Goal: Task Accomplishment & Management: Complete application form

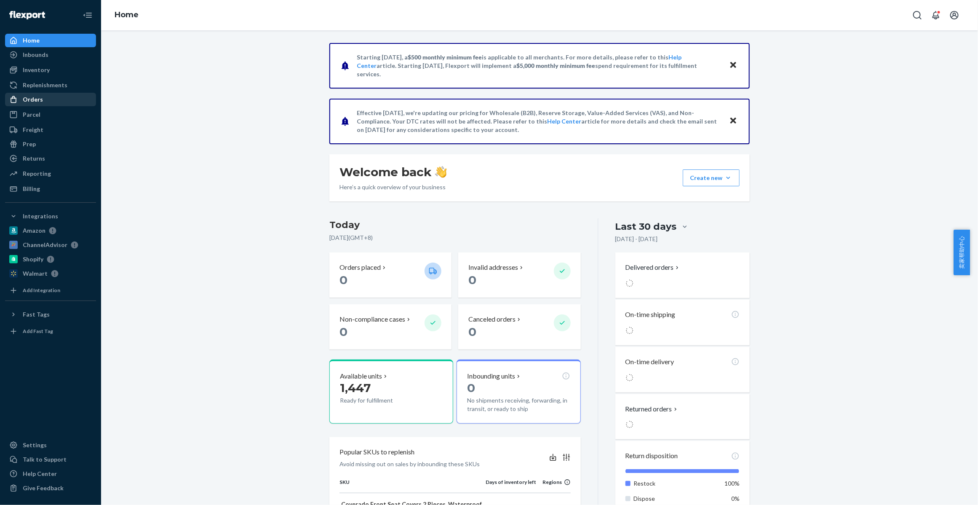
click at [32, 98] on div "Orders" at bounding box center [33, 99] width 20 height 8
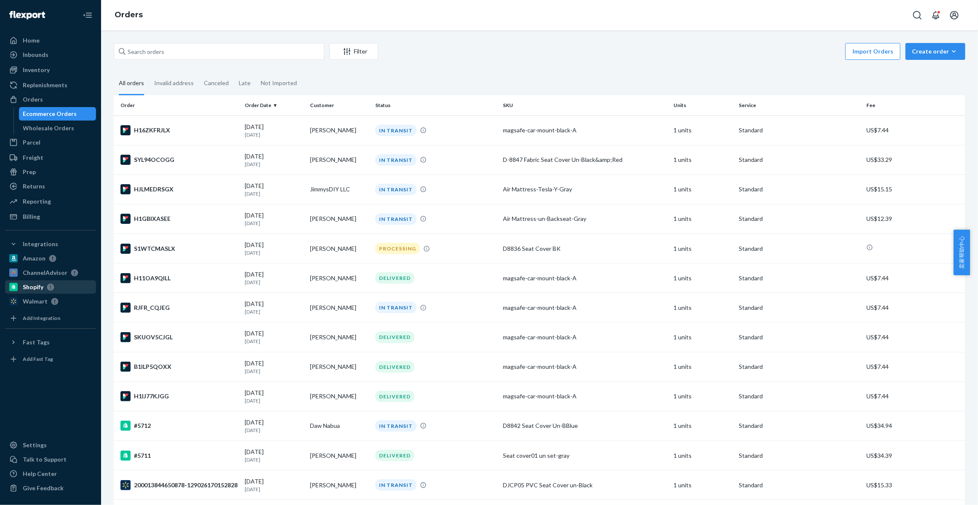
click at [32, 291] on div "Shopify" at bounding box center [50, 287] width 89 height 12
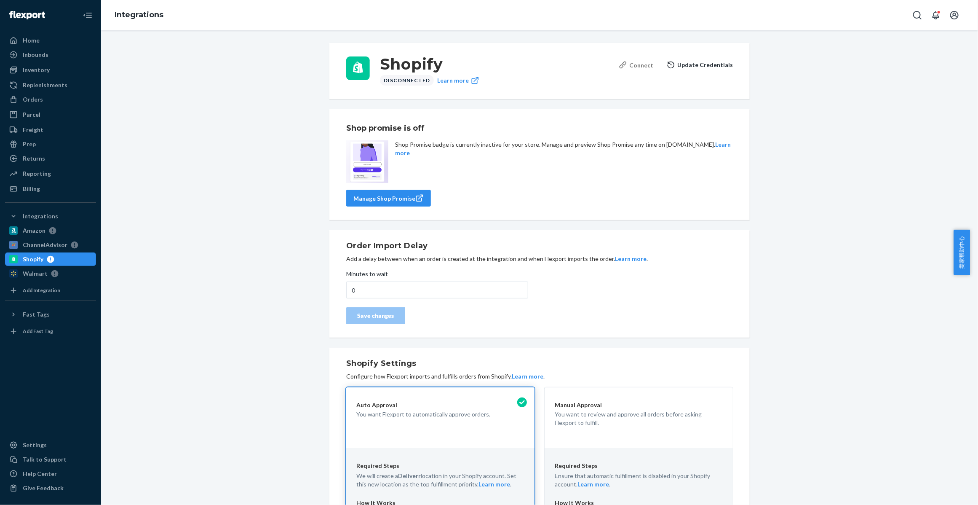
click at [636, 64] on div "Connect" at bounding box center [636, 65] width 35 height 9
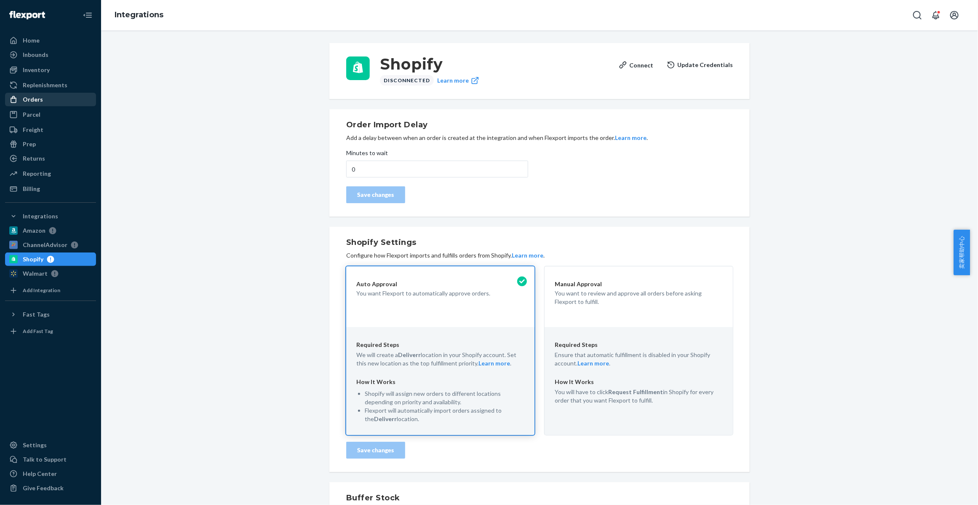
click at [40, 97] on div "Orders" at bounding box center [33, 99] width 20 height 8
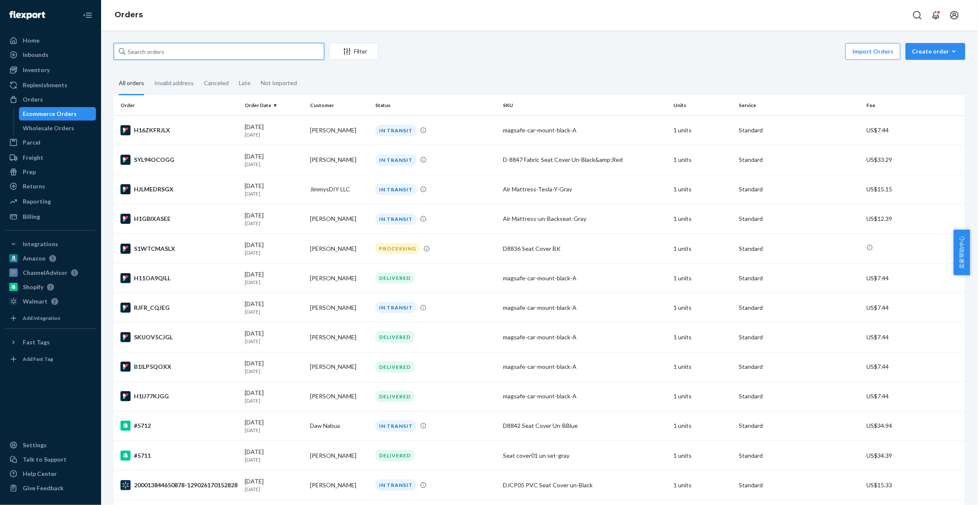
click at [152, 50] on input "text" at bounding box center [219, 51] width 211 height 17
click at [53, 77] on div "Inventory Products" at bounding box center [50, 70] width 91 height 14
click at [54, 69] on div "Inventory" at bounding box center [50, 70] width 89 height 12
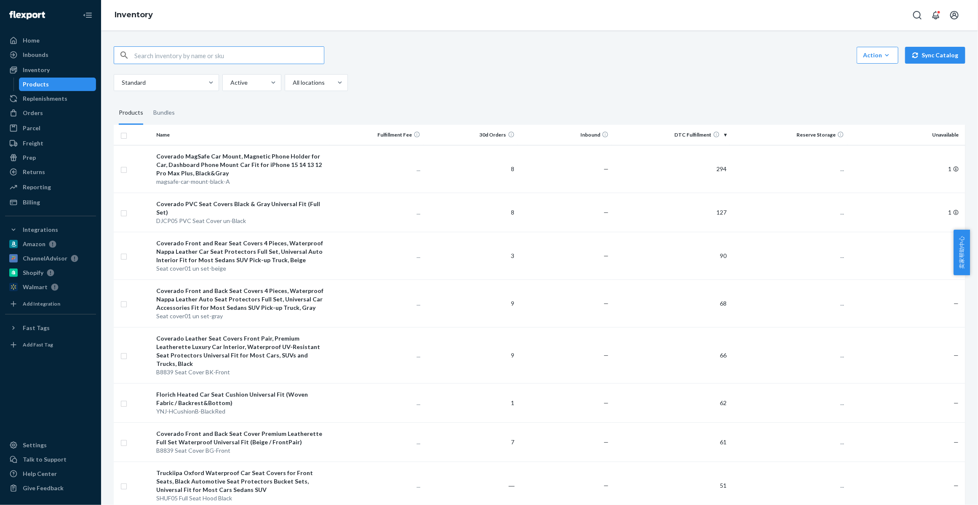
paste input "DKPLA9AXDCS"
type input "DKPLA9AXDCS"
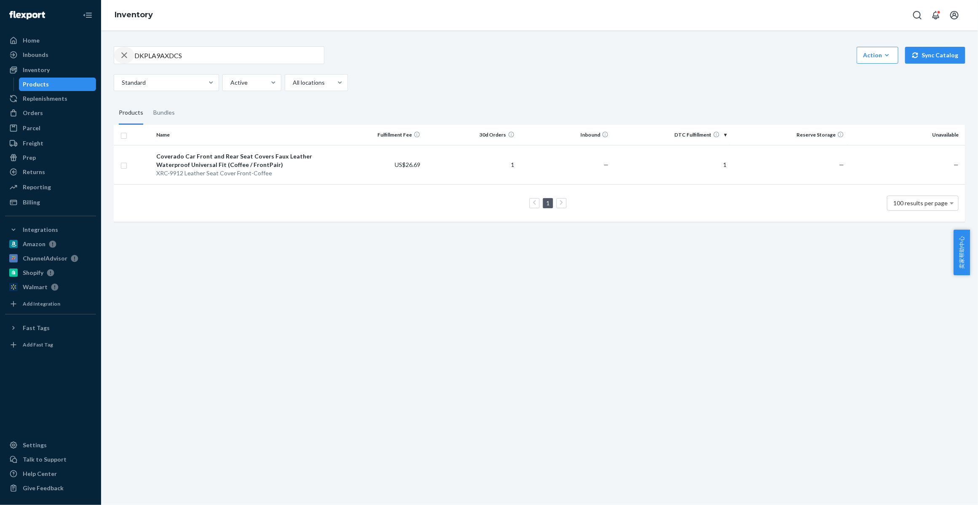
click at [123, 57] on icon "button" at bounding box center [124, 55] width 10 height 17
click at [62, 117] on div "Orders" at bounding box center [50, 113] width 89 height 12
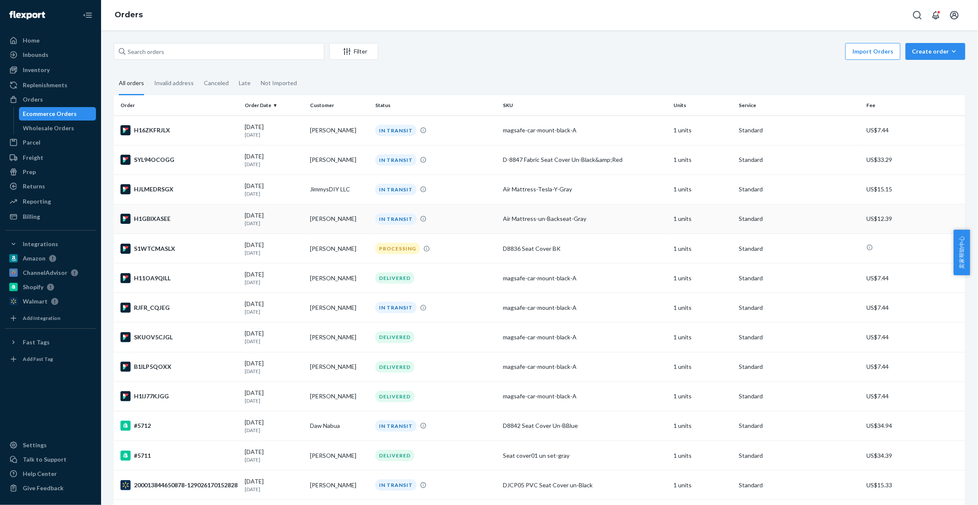
click at [147, 218] on div "H1GBIXASEE" at bounding box center [180, 219] width 118 height 10
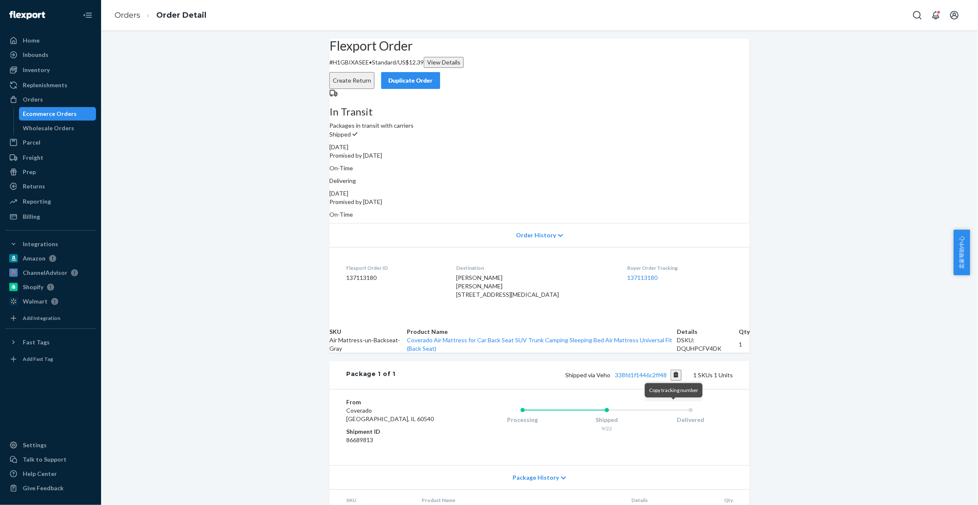
click at [673, 380] on button "Copy tracking number" at bounding box center [676, 375] width 11 height 11
click at [645, 378] on link "338fd1f1446c2ff48" at bounding box center [642, 374] width 52 height 7
drag, startPoint x: 596, startPoint y: 411, endPoint x: 607, endPoint y: 411, distance: 11.0
click at [607, 378] on span "Shipped via Veho 338fd1f1446c2ff48" at bounding box center [624, 374] width 116 height 7
copy span "Veho"
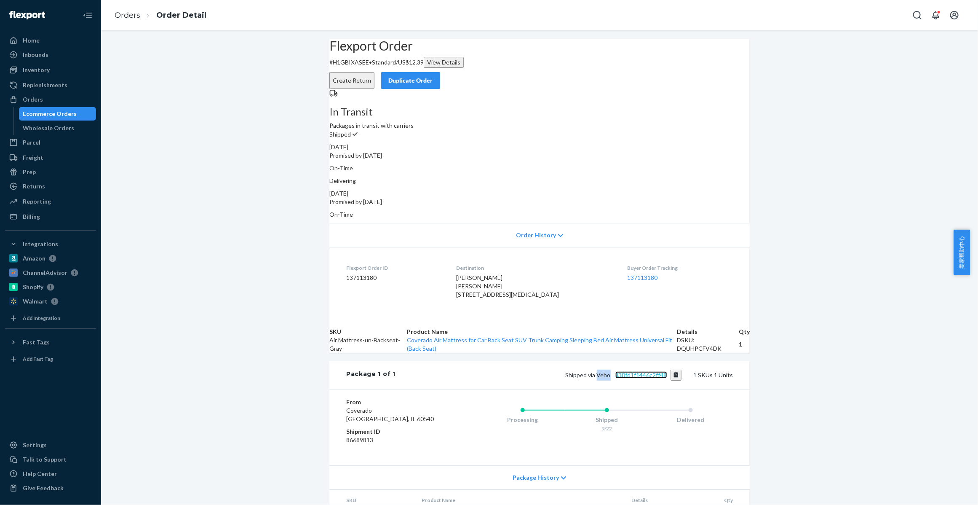
click at [645, 378] on link "338fd1f1446c2ff48" at bounding box center [642, 374] width 52 height 7
click at [122, 15] on link "Orders" at bounding box center [128, 15] width 26 height 9
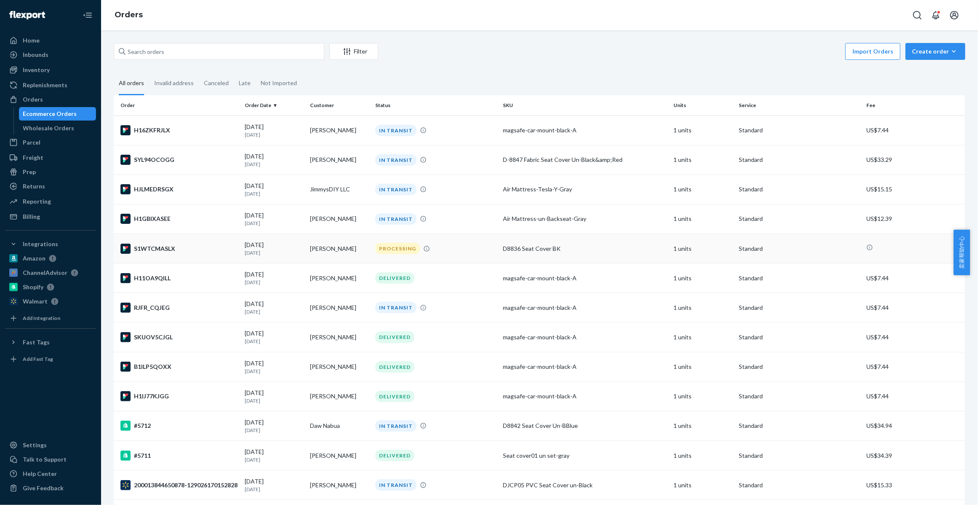
click at [147, 250] on div "S1WTCMASLX" at bounding box center [180, 249] width 118 height 10
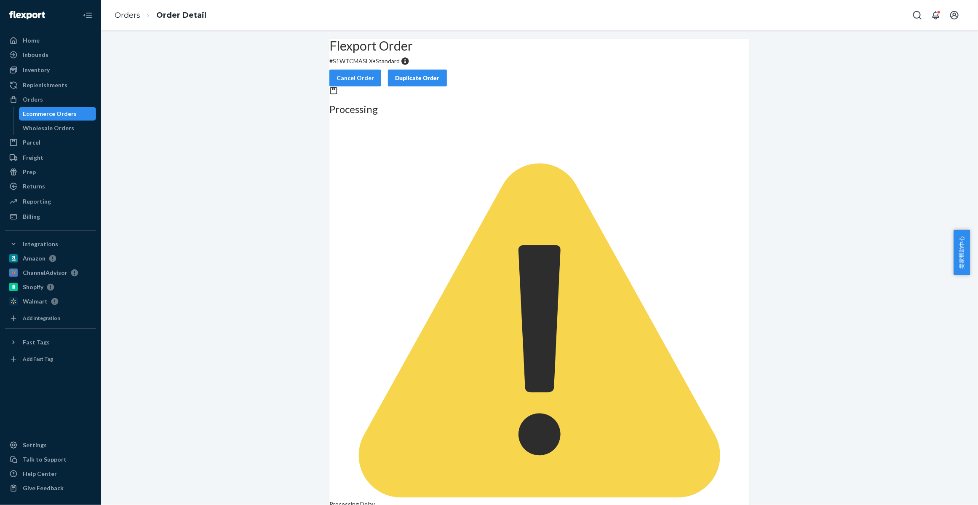
click at [133, 13] on link "Orders" at bounding box center [128, 15] width 26 height 9
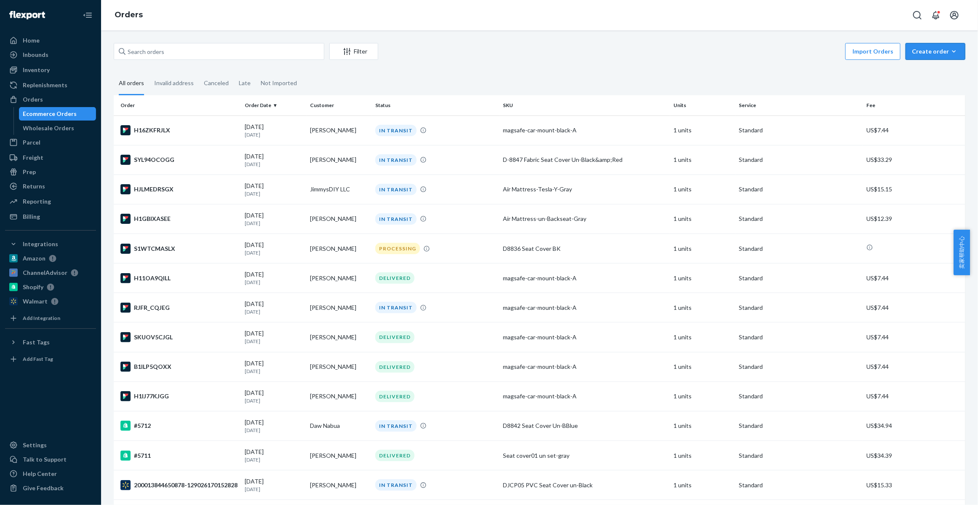
click at [935, 51] on div "Create order" at bounding box center [935, 51] width 47 height 8
click at [921, 70] on button "Ecommerce order" at bounding box center [921, 61] width 75 height 18
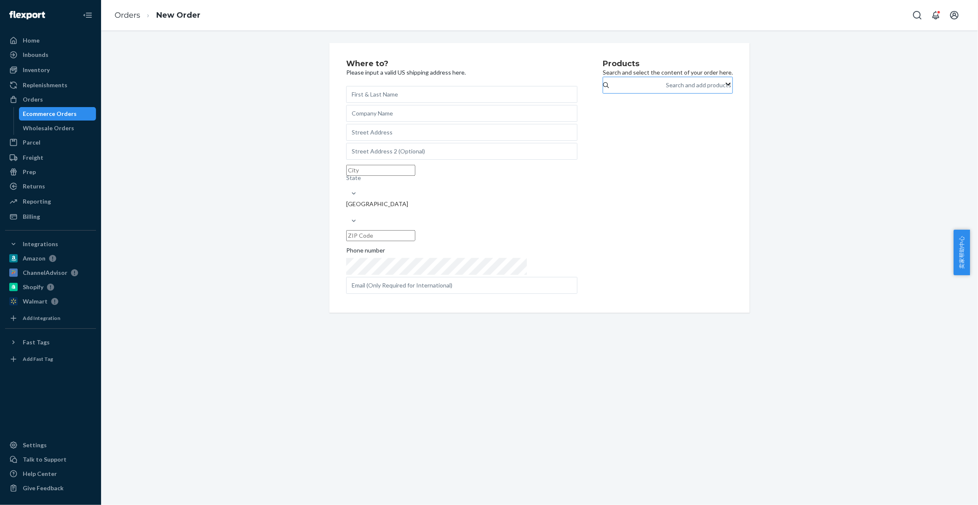
click at [667, 89] on div "Search and add products" at bounding box center [699, 85] width 65 height 8
click at [667, 89] on input "Search and add products" at bounding box center [667, 85] width 1 height 8
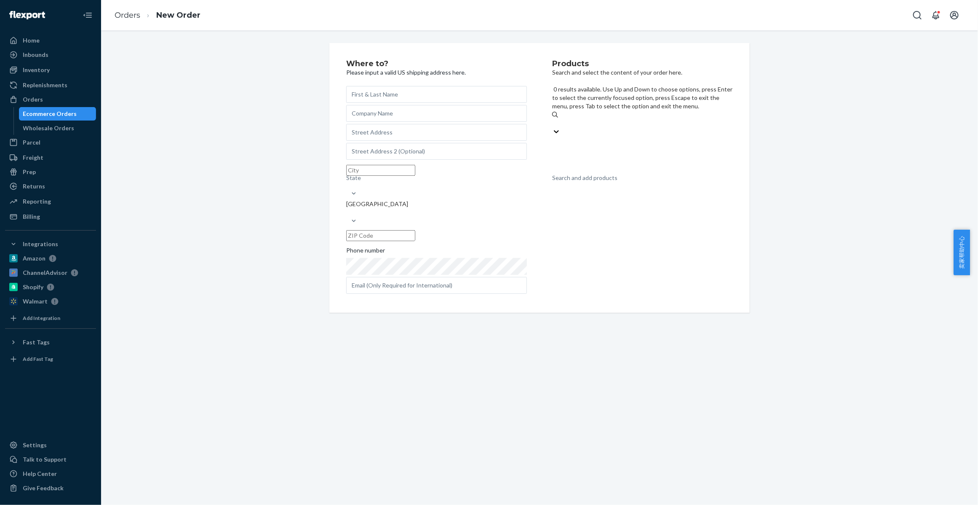
paste input "Canvas un-rear bk"
type input "Canvas un-rear bk"
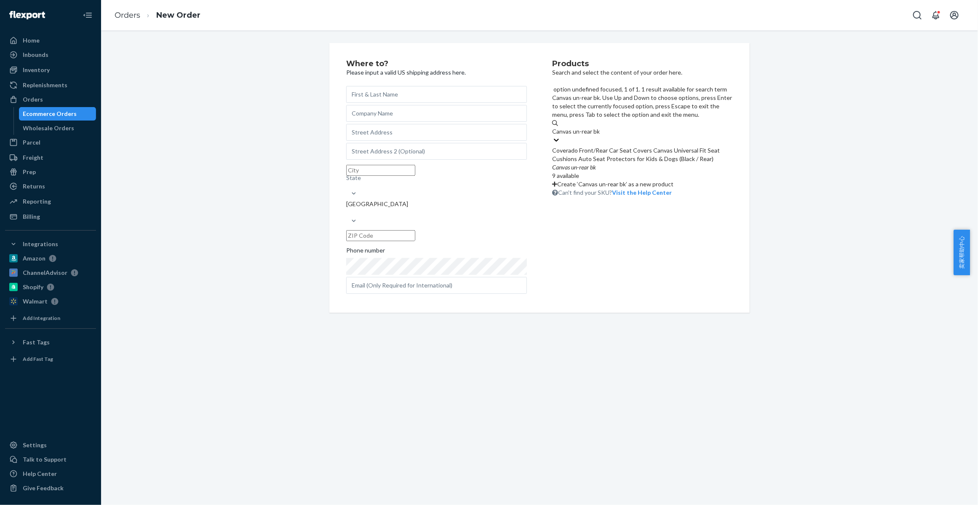
click at [583, 146] on div "Coverado Front/Rear Car Seat Covers Canvas Universal Fit Seat Cushions Auto Sea…" at bounding box center [642, 154] width 181 height 17
click at [583, 129] on input "Canvas un-rear bk" at bounding box center [576, 131] width 48 height 8
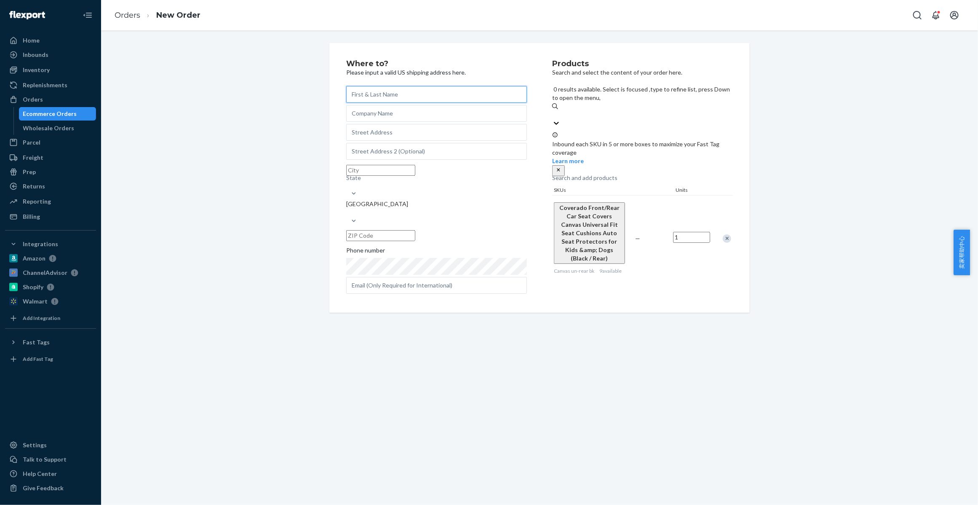
click at [401, 96] on input "text" at bounding box center [436, 94] width 181 height 17
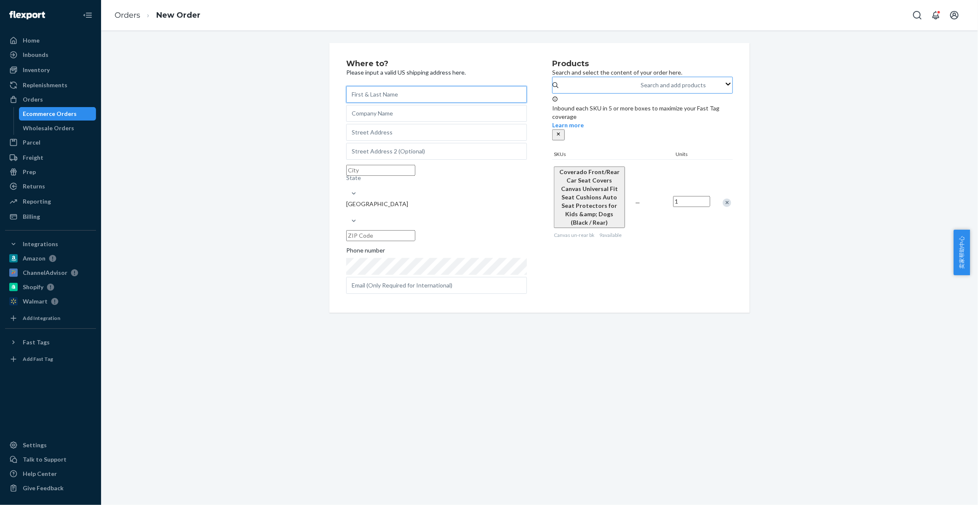
paste input "Atticus Mullon"
type input "Atticus Mullon"
click at [378, 137] on input "text" at bounding box center [436, 132] width 181 height 17
paste input "6223 Mesa Cir. Stillwater OK 74074"
type input "6223 Mesa Cir. Stillwater OK 74074"
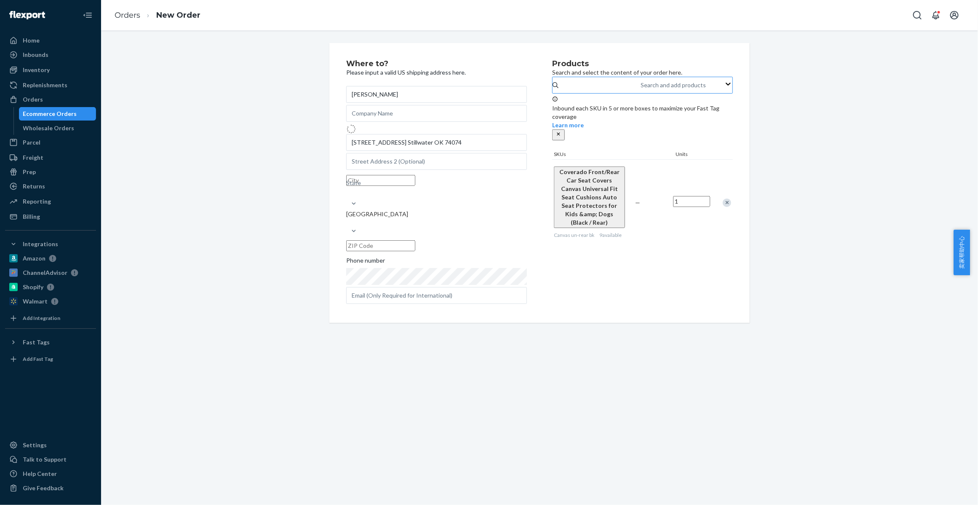
type input "Stillwater"
type input "74074"
type input "6223 Mesa Cir"
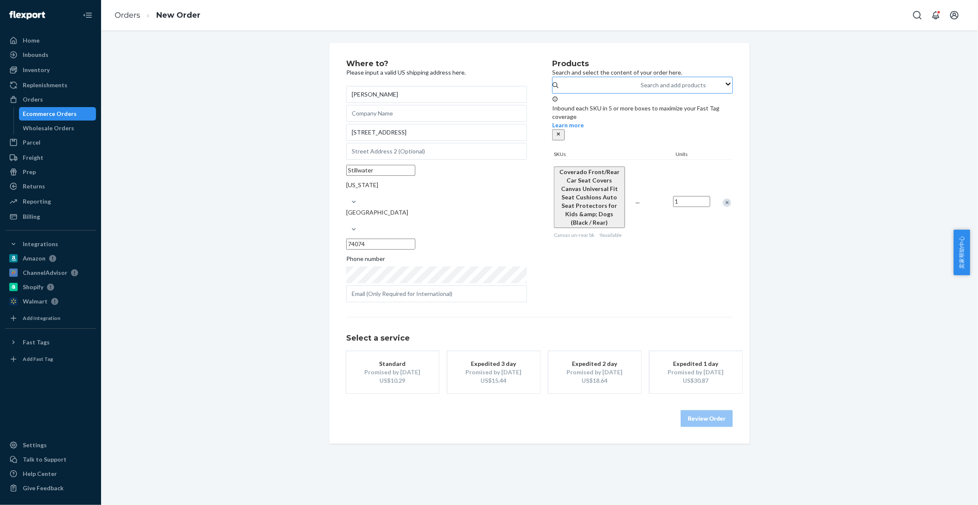
click at [387, 359] on div "Standard" at bounding box center [392, 363] width 67 height 8
click at [704, 410] on button "Review Order" at bounding box center [707, 418] width 52 height 17
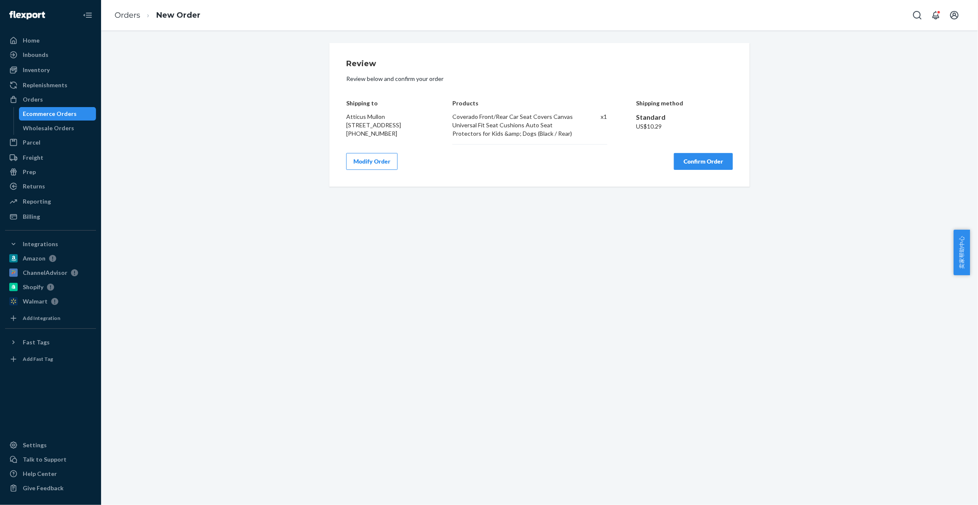
click at [704, 167] on button "Confirm Order" at bounding box center [703, 161] width 59 height 17
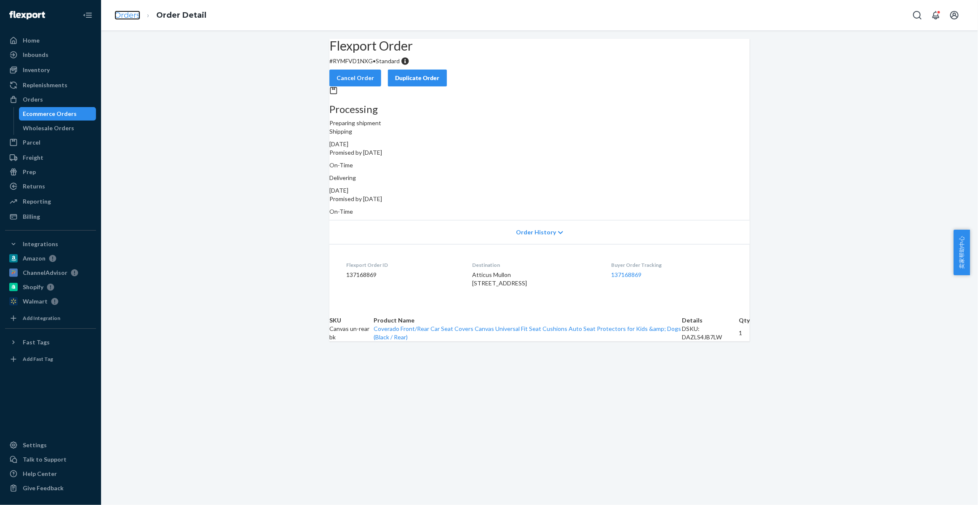
click at [129, 16] on link "Orders" at bounding box center [128, 15] width 26 height 9
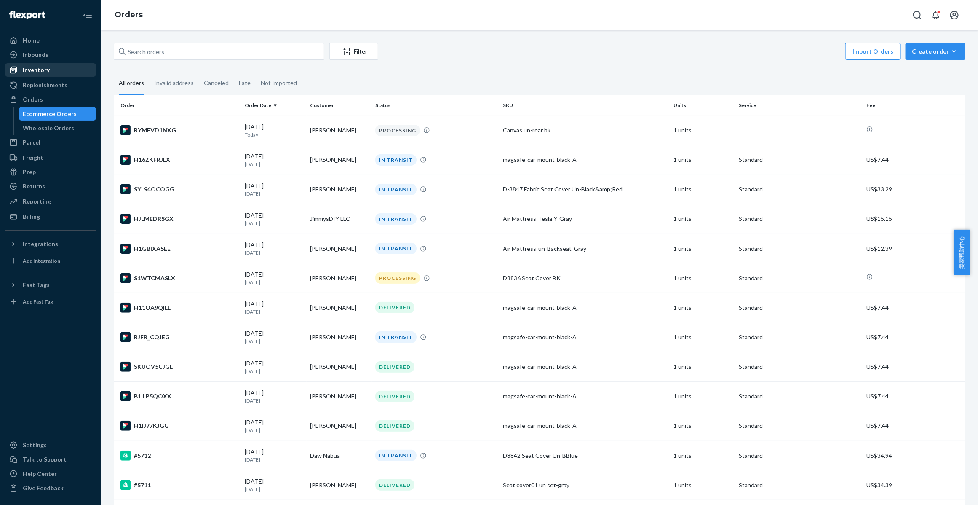
click at [62, 70] on div "Inventory" at bounding box center [50, 70] width 89 height 12
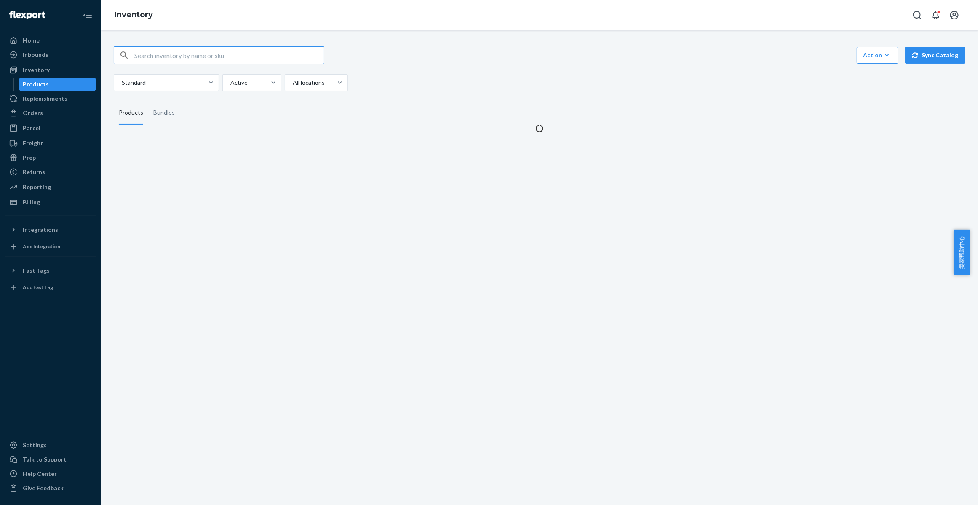
click at [164, 55] on input "text" at bounding box center [229, 55] width 190 height 17
type input "KWZ-8818-Front-Black"
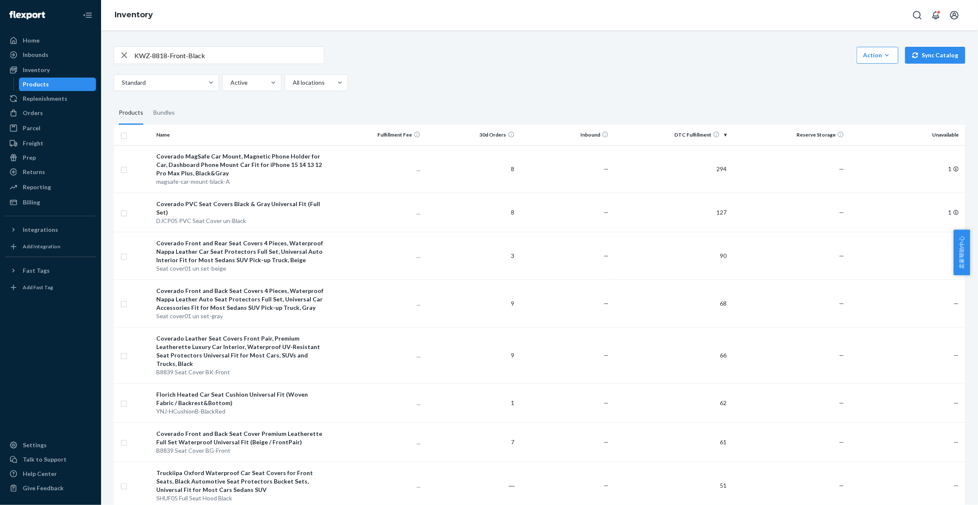
click at [230, 56] on input "KWZ-8818-Front-Black" at bounding box center [229, 55] width 190 height 17
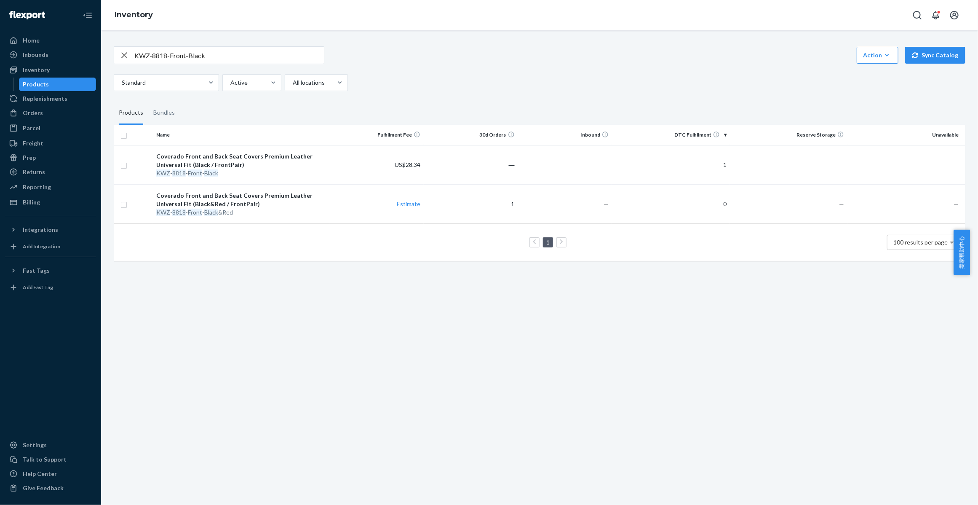
click at [125, 55] on icon "button" at bounding box center [124, 55] width 6 height 6
click at [54, 112] on div "Orders" at bounding box center [50, 113] width 89 height 12
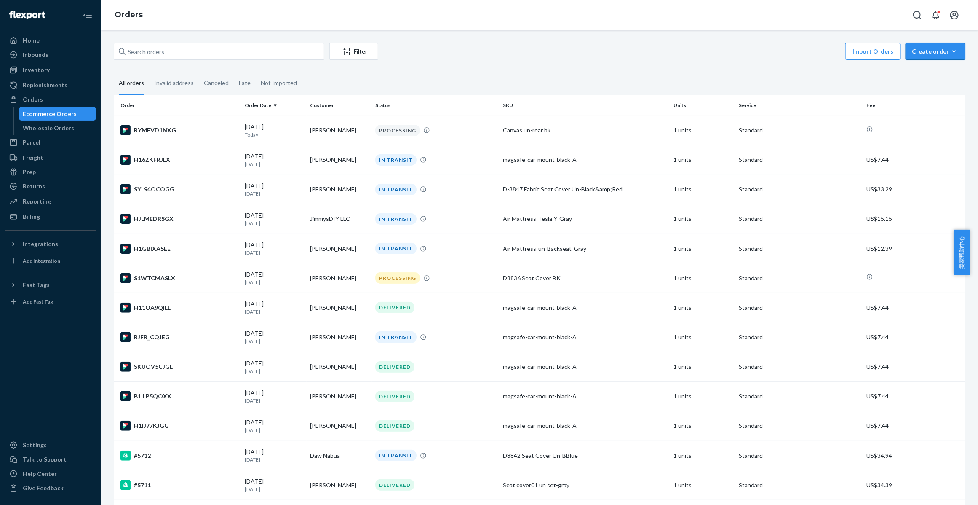
click at [935, 51] on div "Create order" at bounding box center [935, 51] width 47 height 8
click at [921, 72] on span "Ecommerce order" at bounding box center [941, 72] width 52 height 6
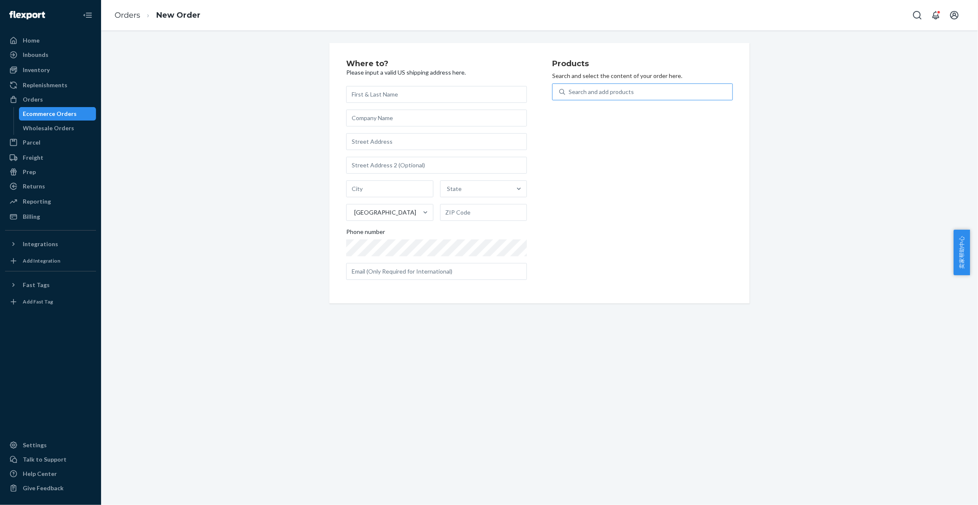
click at [588, 92] on div "Search and add products" at bounding box center [601, 92] width 65 height 8
click at [570, 92] on input "Search and add products" at bounding box center [569, 92] width 1 height 8
paste input "KWZ-8818-Front-Black"
type input "KWZ-8818-Front-Black"
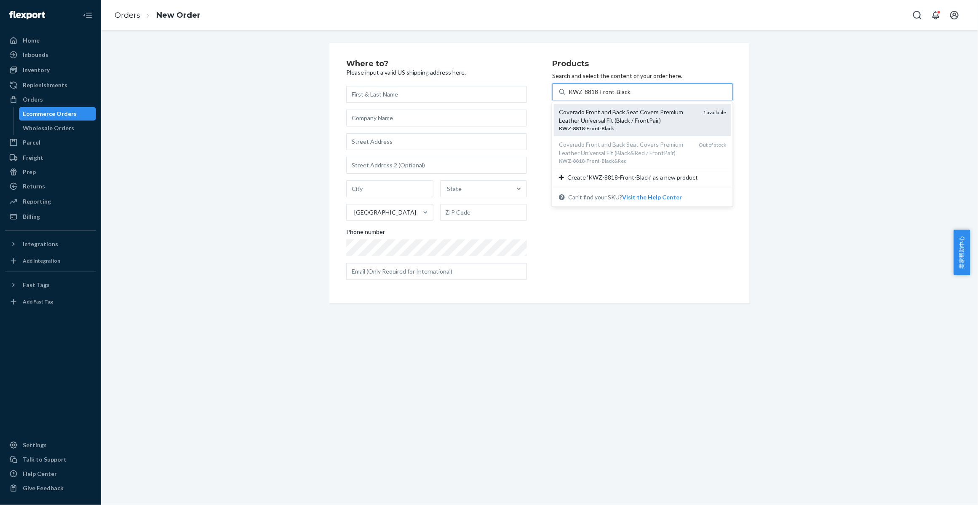
click at [586, 112] on div "Coverado Front and Back Seat Covers Premium Leather Universal Fit (Black / Fron…" at bounding box center [627, 116] width 137 height 17
click at [586, 96] on input "KWZ-8818-Front-Black" at bounding box center [600, 92] width 63 height 8
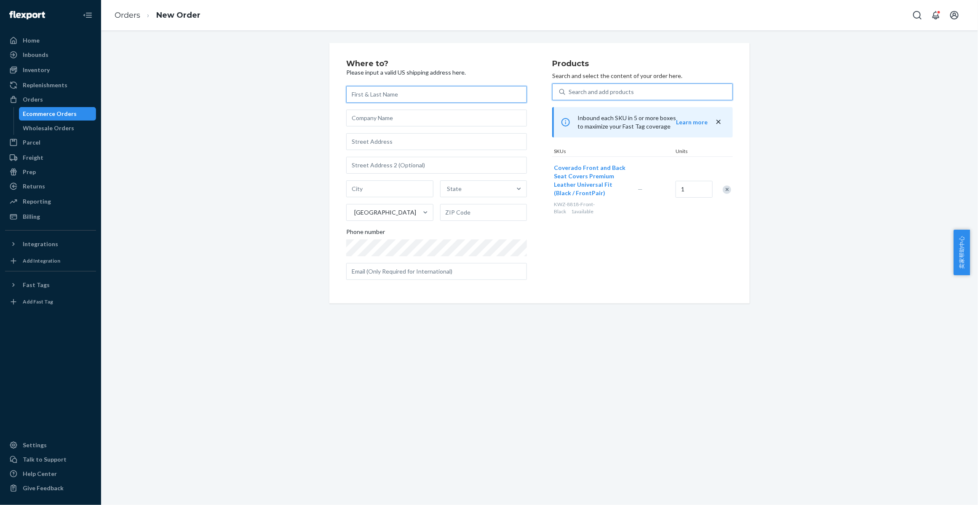
click at [386, 95] on input "text" at bounding box center [436, 94] width 181 height 17
paste input "Timothy Benney"
type input "Timothy Benney"
click at [375, 137] on input "text" at bounding box center [436, 141] width 181 height 17
paste input "751 Shoreline Drive Aurora IL 60504"
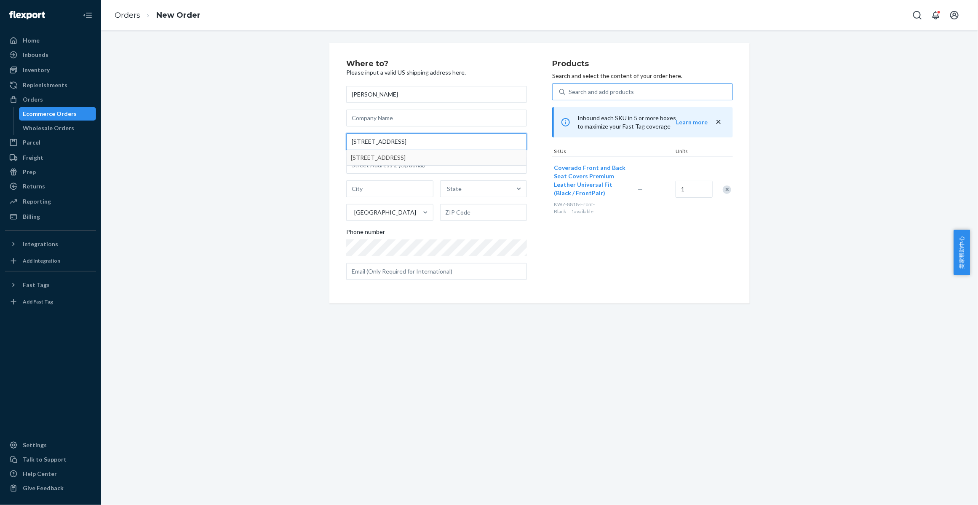
type input "751 Shoreline Drive Aurora IL 60504"
type input "Aurora"
type input "60504"
type input "751 Shoreline Dr"
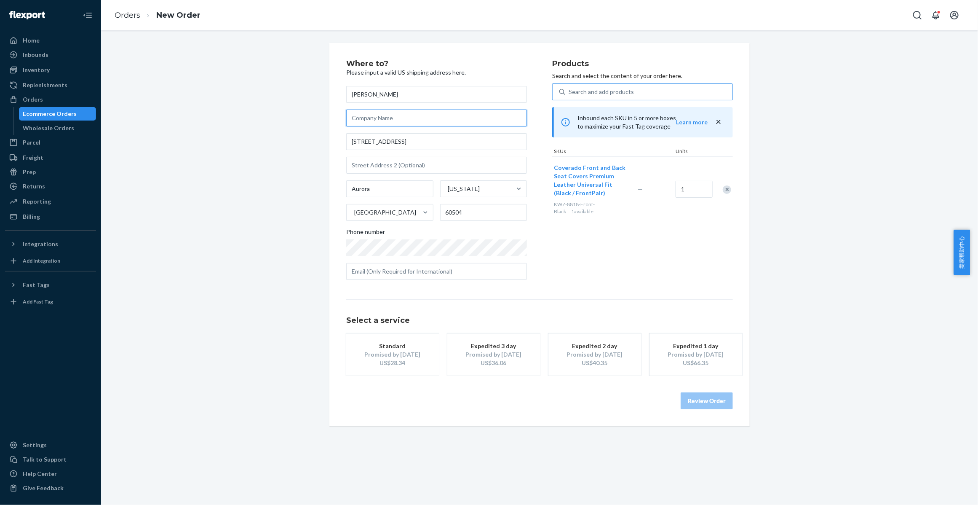
click at [377, 121] on input "text" at bounding box center [436, 118] width 181 height 17
paste input "Shambaugh"
type input "Shambaugh"
click at [346, 335] on button "Standard Promised by Oct 2, 2025 US$28.34" at bounding box center [392, 354] width 93 height 42
click at [694, 401] on button "Review Order" at bounding box center [707, 400] width 52 height 17
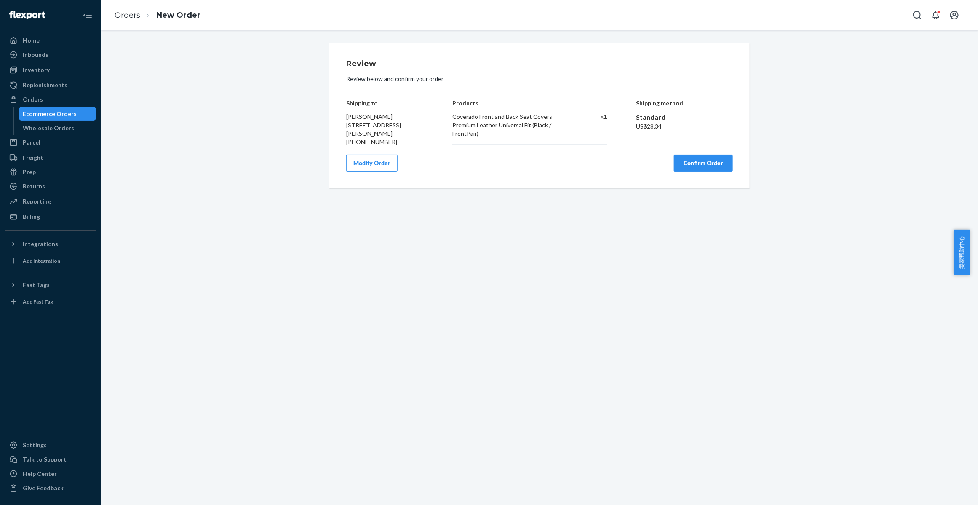
click at [703, 171] on button "Confirm Order" at bounding box center [703, 163] width 59 height 17
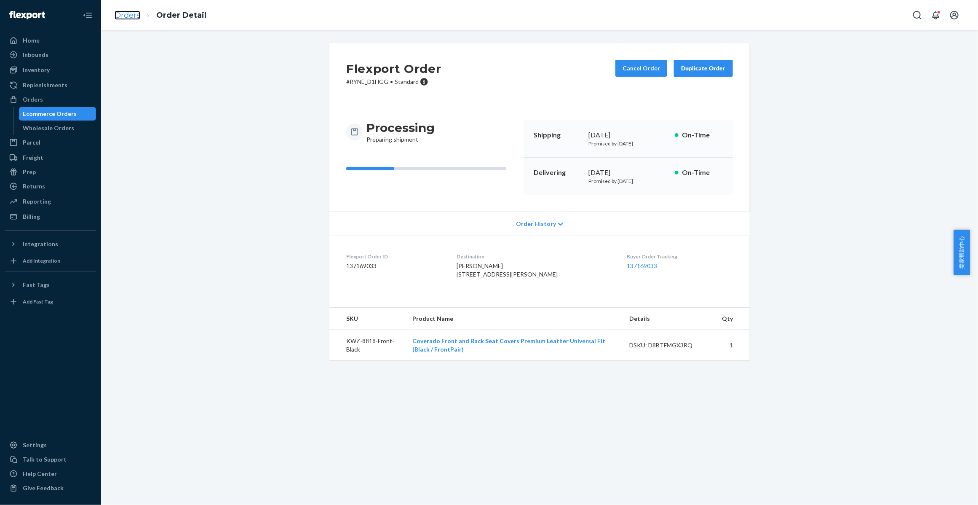
click at [125, 14] on link "Orders" at bounding box center [128, 15] width 26 height 9
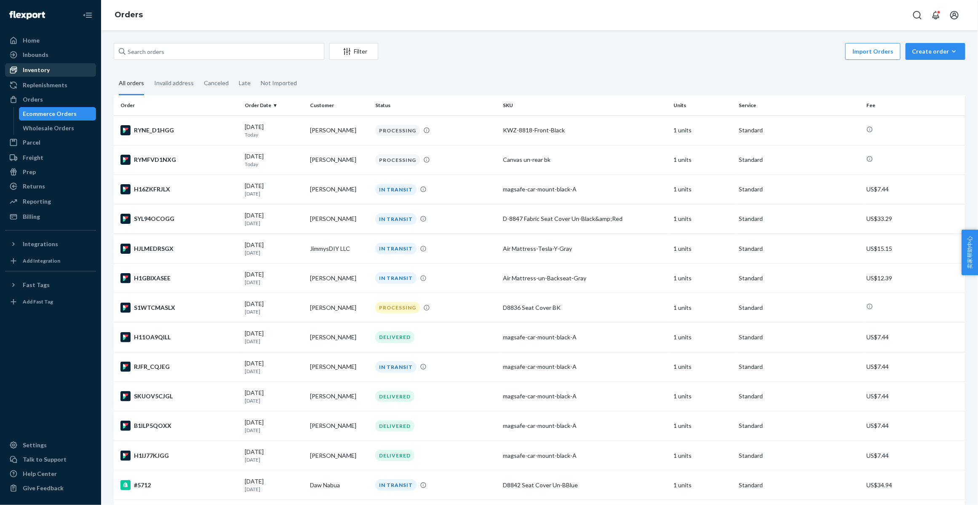
click at [51, 75] on div "Inventory" at bounding box center [50, 70] width 89 height 12
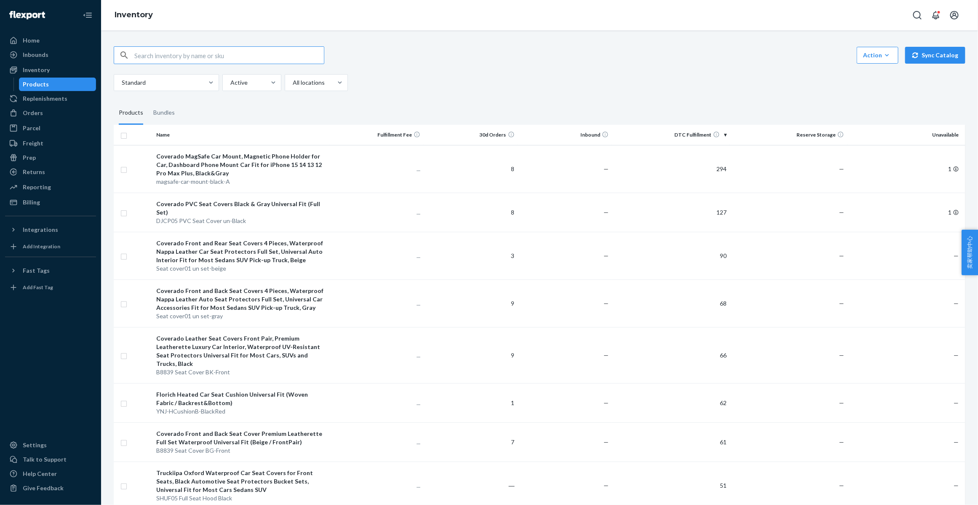
click at [158, 58] on input "text" at bounding box center [229, 55] width 190 height 17
type input "seat cover01"
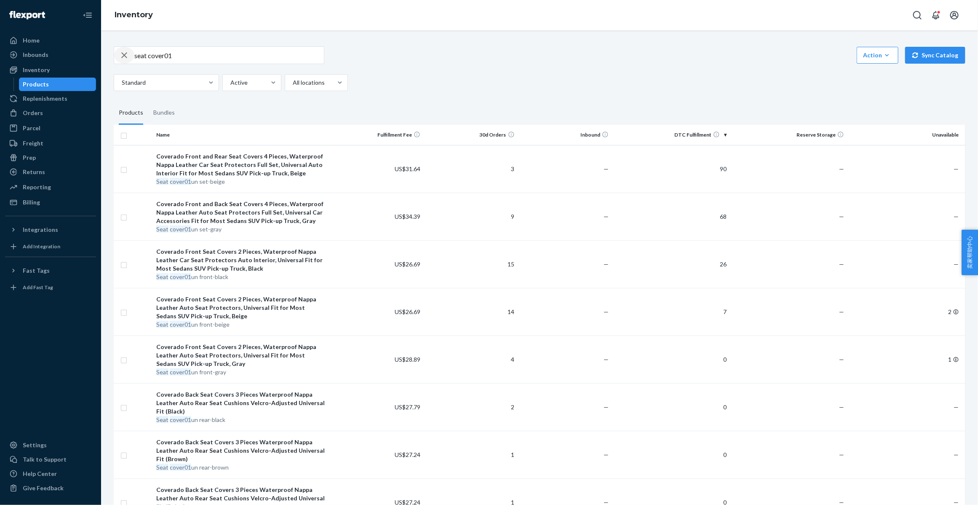
click at [125, 59] on icon "button" at bounding box center [124, 55] width 10 height 17
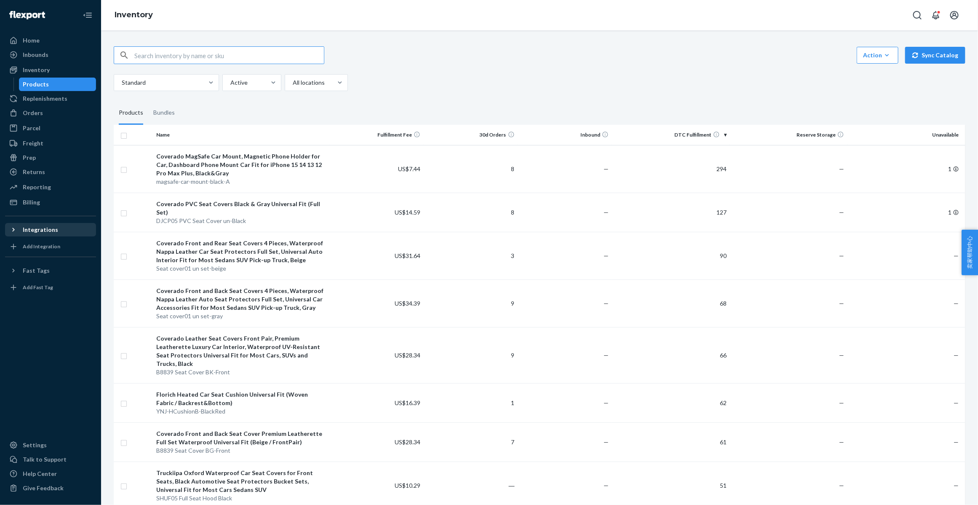
click at [13, 228] on icon at bounding box center [13, 229] width 8 height 8
click at [38, 287] on div "Walmart" at bounding box center [35, 287] width 25 height 8
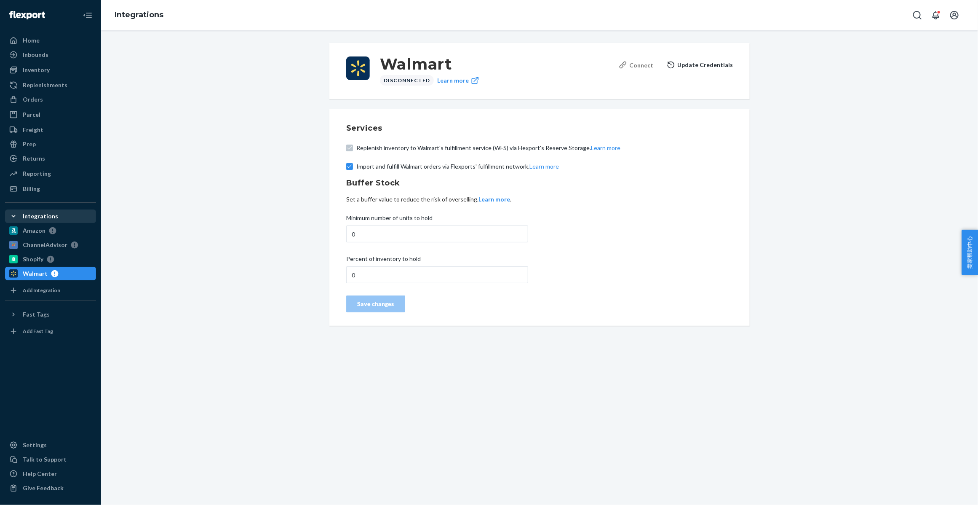
click at [637, 68] on div "Connect" at bounding box center [636, 65] width 35 height 9
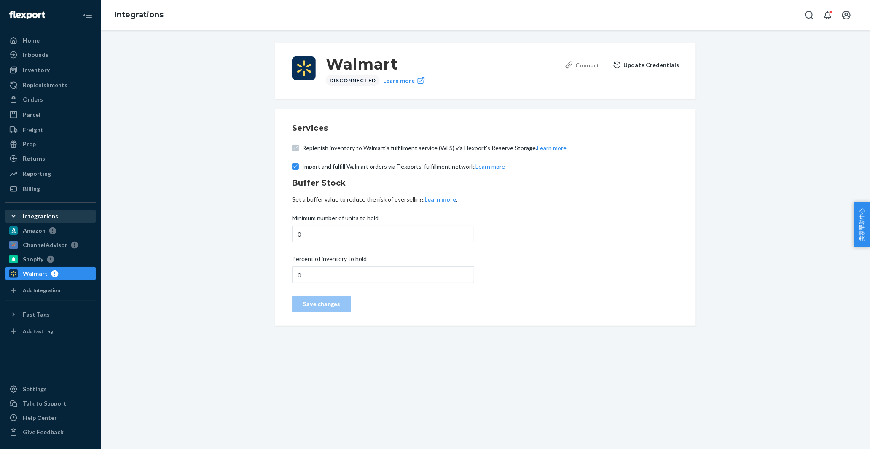
click at [591, 66] on div "Connect" at bounding box center [582, 65] width 35 height 9
click at [32, 257] on div "Shopify" at bounding box center [33, 259] width 21 height 8
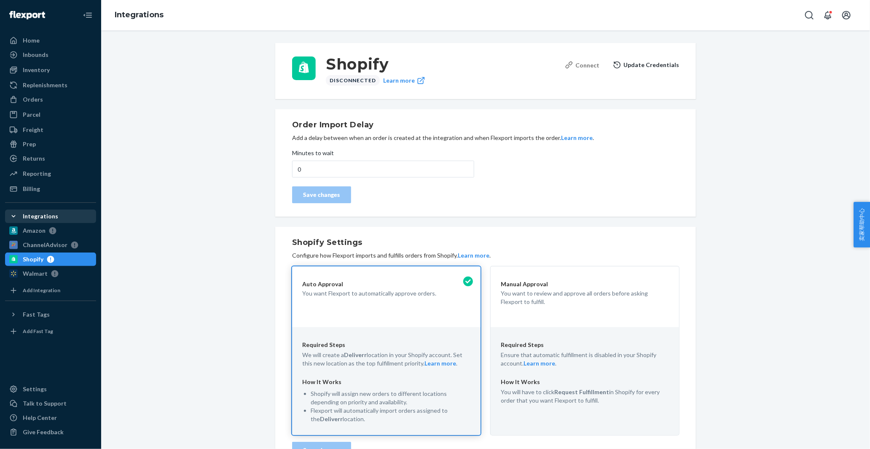
click at [580, 64] on div "Connect" at bounding box center [582, 65] width 35 height 9
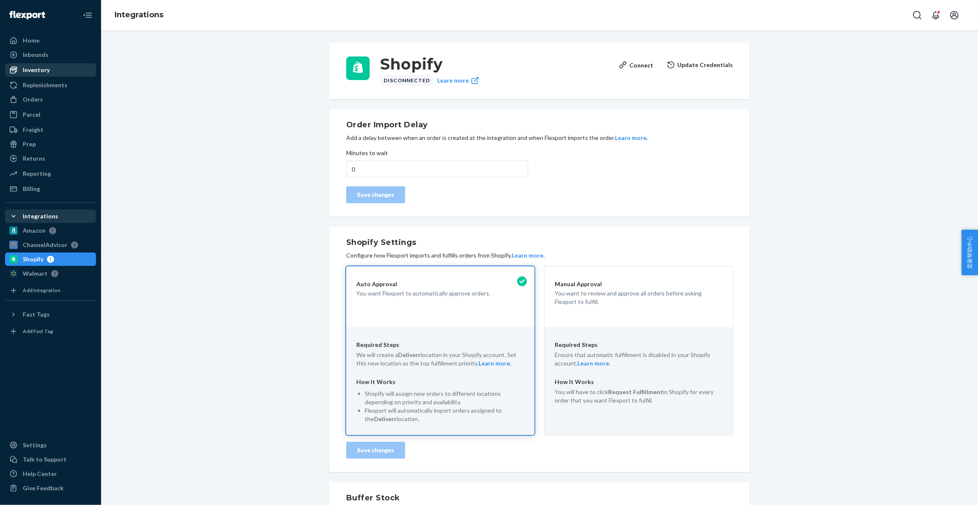
click at [44, 64] on div "Inventory" at bounding box center [50, 70] width 89 height 12
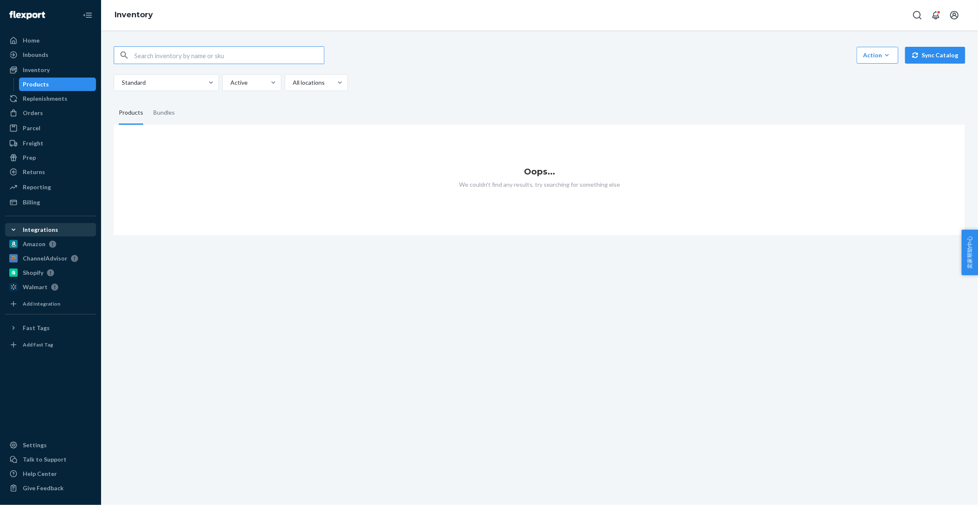
click at [638, 83] on div "Standard Active All locations" at bounding box center [537, 82] width 846 height 17
